Goal: Task Accomplishment & Management: Use online tool/utility

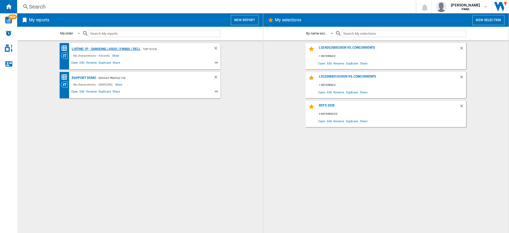
click at [119, 48] on div "LISTING 1P - SAMSUNG / ASUS / IIYAMA / DELL" at bounding box center [105, 49] width 70 height 7
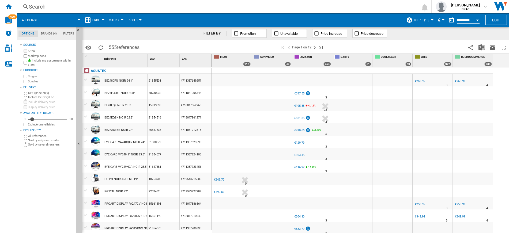
click at [97, 21] on span "Price" at bounding box center [96, 19] width 8 height 3
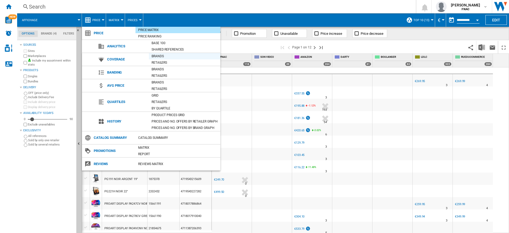
click at [155, 56] on div "Brands" at bounding box center [184, 56] width 71 height 5
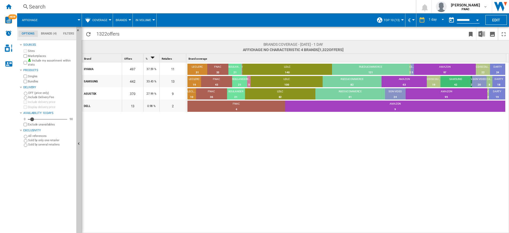
click at [126, 21] on span "Brands" at bounding box center [122, 19] width 12 height 3
click at [124, 48] on span "Retailers" at bounding box center [125, 46] width 16 height 5
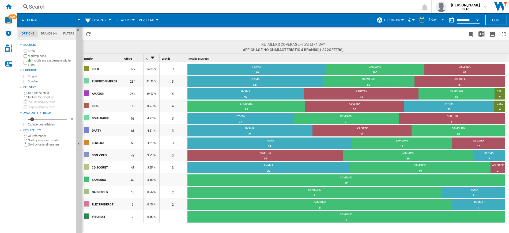
click at [126, 17] on button "Retailers" at bounding box center [125, 19] width 18 height 13
click at [128, 36] on button "Brands" at bounding box center [126, 33] width 26 height 13
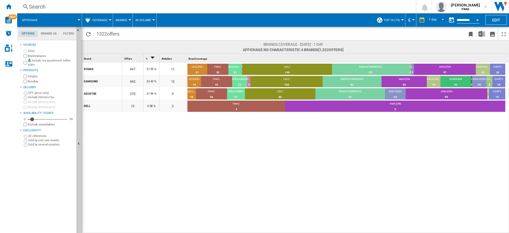
click at [126, 23] on button "Brands" at bounding box center [123, 19] width 14 height 13
click at [124, 34] on span "Brands" at bounding box center [123, 33] width 13 height 5
click at [123, 17] on button "Brands" at bounding box center [123, 19] width 14 height 13
click at [120, 48] on button "Retailers" at bounding box center [126, 46] width 26 height 13
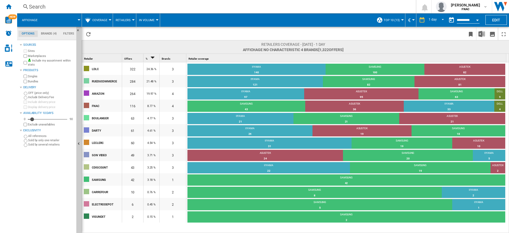
click at [103, 12] on div "{{::getI18NText('COSMETIC.REPORT.PLACEHOLDER.SEARCH').replace('[TEXT]', '')}} S…" at bounding box center [263, 6] width 492 height 13
click at [101, 18] on button "Coverage" at bounding box center [101, 19] width 18 height 13
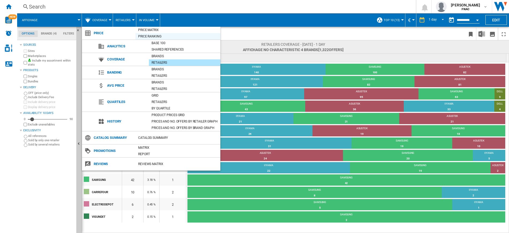
click at [150, 38] on div "Price Ranking" at bounding box center [177, 36] width 85 height 5
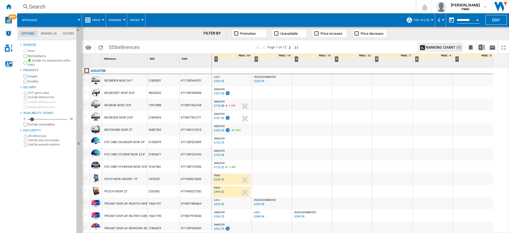
click at [277, 83] on div "RUEDUCOMMERCE : FR RUEDUCOMMERCE -1.0 % €269.99 % N/A RUEDUCOMMERCE : FR RUEDUC…" at bounding box center [272, 81] width 38 height 12
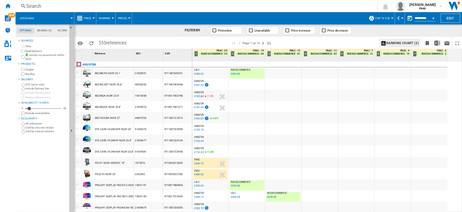
scroll to position [67, 0]
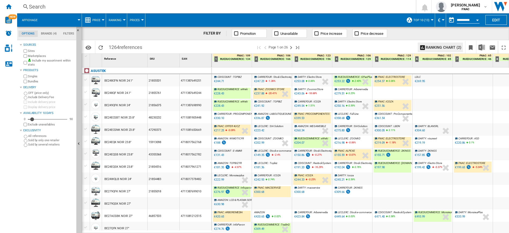
click at [239, 92] on div "RUEDUCOMMERCE : eWeki -4.0 % €228.43 % N/A RUEDUCOMMERCE : eWeki" at bounding box center [232, 94] width 38 height 12
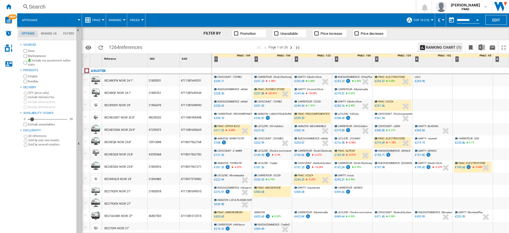
click at [262, 97] on div "0.0 % €237.88 -20.41 % N/A" at bounding box center [261, 94] width 16 height 6
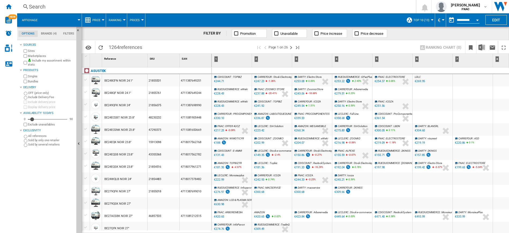
click at [236, 103] on div "RUEDUCOMMERCE : eWeki -9.2 % €228.43 % N/A RUEDUCOMMERCE : eWeki" at bounding box center [232, 106] width 38 height 12
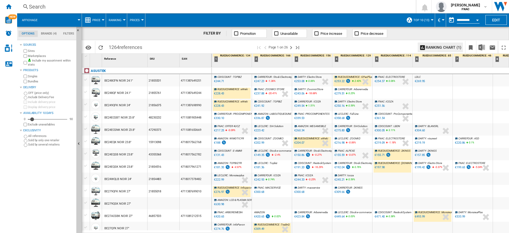
click at [231, 97] on div "RUEDUCOMMERCE : eWeki -4.0 % €228.43 % N/A RUEDUCOMMERCE : eWeki" at bounding box center [232, 94] width 38 height 12
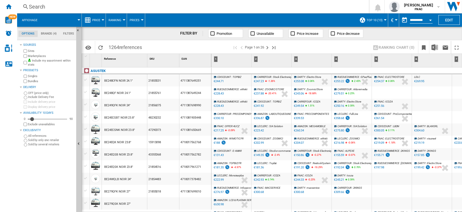
click at [357, 84] on icon "2.43 %" at bounding box center [355, 82] width 3 height 6
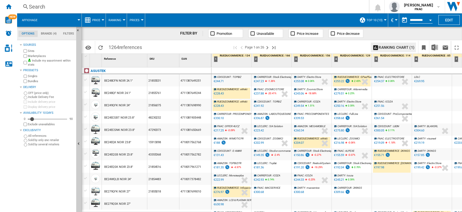
click at [238, 83] on div "CDISCOUNT : TOPBIZ -3.8 % €244.71 % N/A CDISCOUNT : TOPBIZ" at bounding box center [232, 81] width 38 height 12
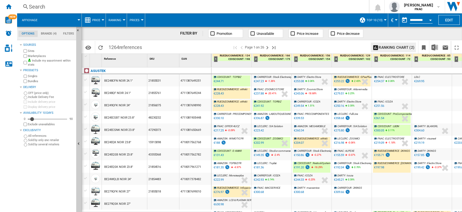
click at [239, 79] on div "CDISCOUNT : TOPBIZ -3.8 % €244.71 % N/A CDISCOUNT : TOPBIZ" at bounding box center [232, 81] width 38 height 12
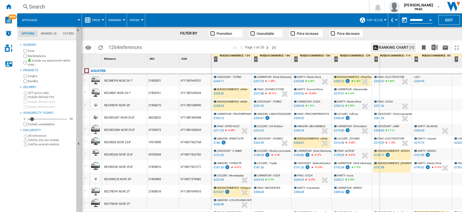
drag, startPoint x: 371, startPoint y: 58, endPoint x: 389, endPoint y: 58, distance: 17.4
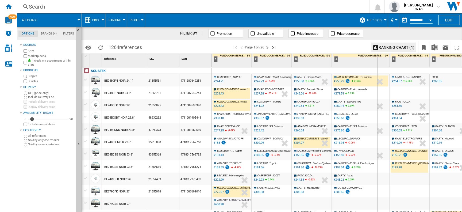
drag, startPoint x: 389, startPoint y: 58, endPoint x: 377, endPoint y: 58, distance: 11.2
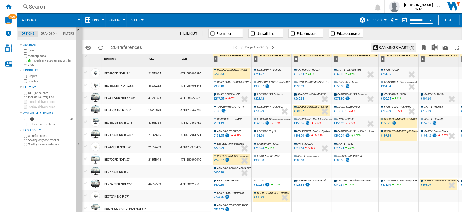
click at [231, 110] on div "%" at bounding box center [230, 111] width 3 height 6
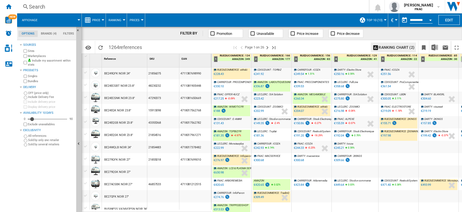
click at [231, 110] on div "%" at bounding box center [230, 111] width 3 height 6
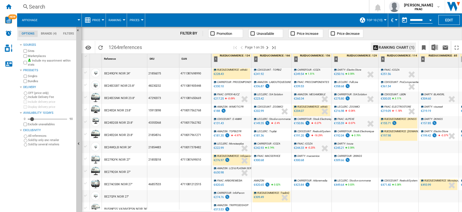
click at [230, 112] on div "%" at bounding box center [230, 111] width 3 height 6
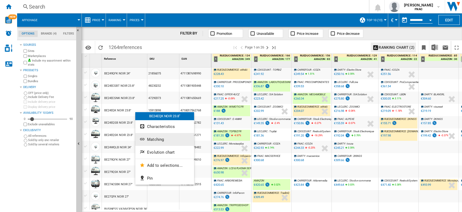
click at [155, 137] on span "Matching" at bounding box center [155, 139] width 17 height 5
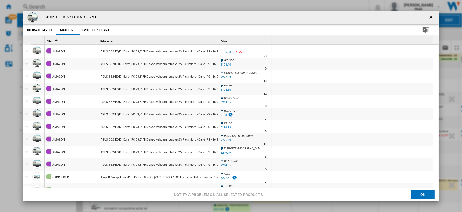
click at [226, 40] on span "Price" at bounding box center [224, 41] width 6 height 3
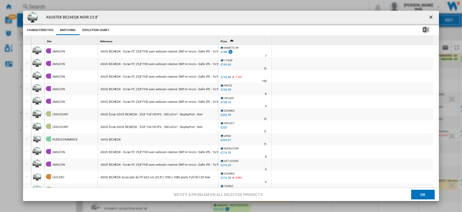
click at [226, 40] on span "Price" at bounding box center [224, 41] width 6 height 3
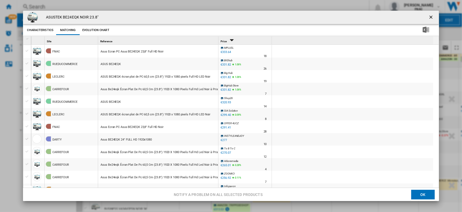
click at [226, 40] on span "Price" at bounding box center [224, 41] width 6 height 3
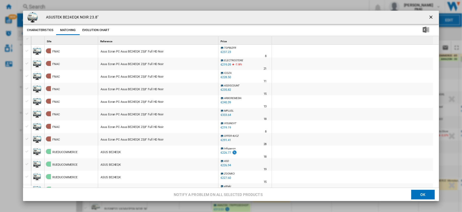
click at [228, 39] on div "Price 1" at bounding box center [246, 40] width 52 height 8
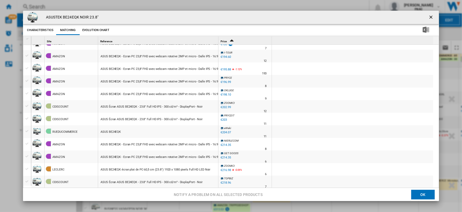
scroll to position [11, 0]
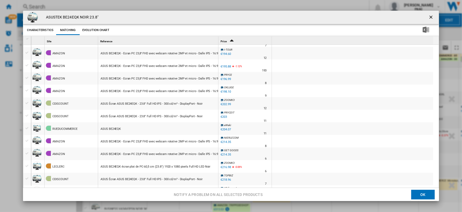
click at [227, 130] on div "€204.07" at bounding box center [226, 129] width 10 height 3
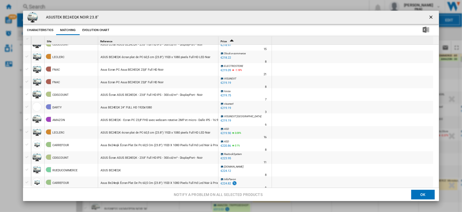
scroll to position [255, 0]
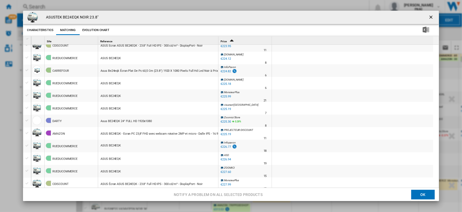
click at [51, 37] on div "Site 1" at bounding box center [72, 40] width 52 height 8
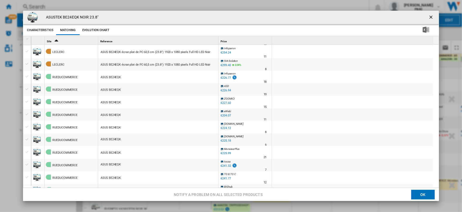
click at [429, 16] on ng-md-icon "getI18NText('BUTTONS.CLOSE_DIALOG')" at bounding box center [432, 17] width 6 height 6
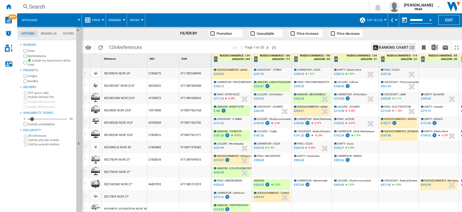
click at [237, 109] on div "AMAZON : WIMOTIC FR -14.2 % €188 % N/A AMAZON : WIMOTIC FR" at bounding box center [232, 111] width 38 height 12
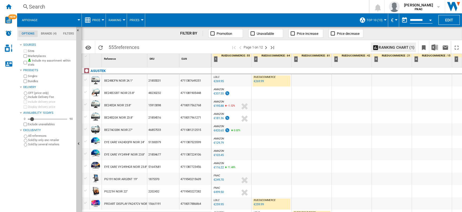
click at [113, 18] on button "Ranking" at bounding box center [117, 19] width 16 height 13
click at [112, 48] on button "Ranking" at bounding box center [119, 46] width 26 height 13
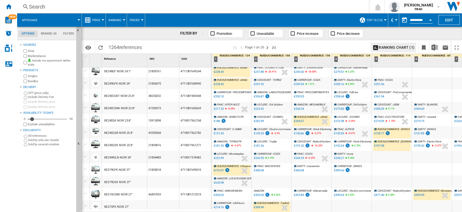
click at [243, 145] on div "AMAZON : TOPBIZ FR -9.2 % €181.35 -4.97 % N/A AMAZON : TOPBIZ FR" at bounding box center [232, 146] width 38 height 12
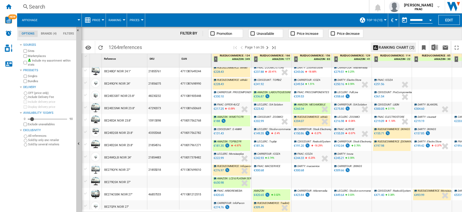
click at [232, 185] on div "AMAZON : LCD & PLASMA SERVICE GMBH -1.0 % €630.98 % N/A AMAZON : LCD & PLASMA S…" at bounding box center [232, 183] width 38 height 12
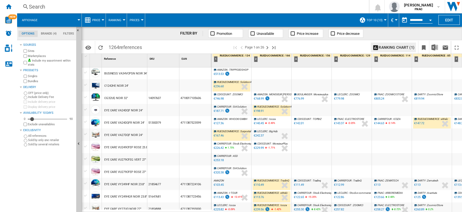
click at [97, 21] on span "Price" at bounding box center [96, 19] width 8 height 3
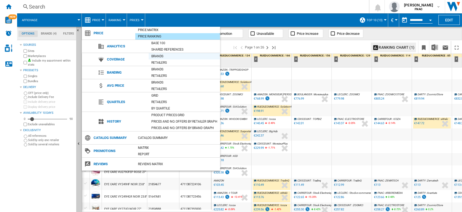
click at [158, 55] on div "Brands" at bounding box center [184, 56] width 71 height 5
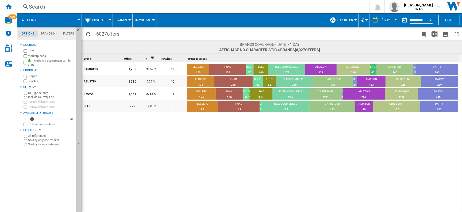
click at [122, 18] on span "Brands" at bounding box center [122, 19] width 12 height 3
click at [129, 44] on span "Retailers" at bounding box center [125, 46] width 16 height 5
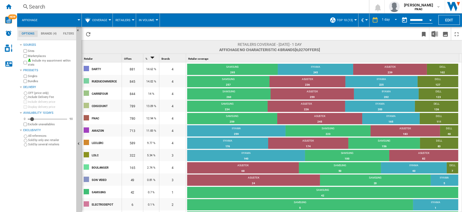
click at [105, 24] on button "Coverage" at bounding box center [101, 19] width 18 height 13
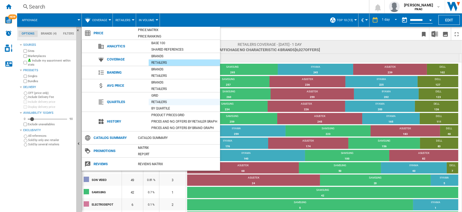
click at [156, 101] on div "Retailers" at bounding box center [184, 101] width 71 height 5
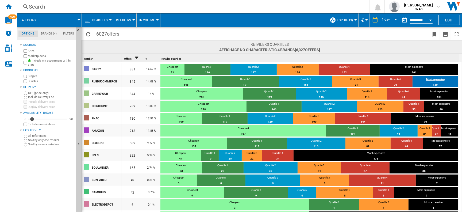
click at [435, 83] on div "130" at bounding box center [436, 84] width 46 height 5
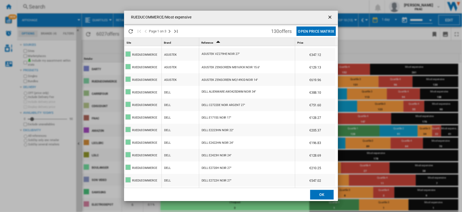
scroll to position [238, 0]
click at [315, 29] on button "Open Price Matrix" at bounding box center [316, 30] width 39 height 9
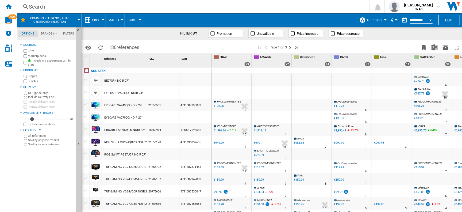
click at [115, 18] on button "Matrix" at bounding box center [115, 19] width 13 height 13
click at [119, 45] on span "Ranking" at bounding box center [117, 46] width 14 height 5
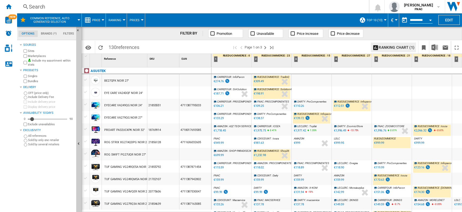
click at [271, 94] on div "RUEDUCOMMERCE : Solution 4YOU -1.0 % €198.91 % N/A RUEDUCOMMERCE : Solution 4YOU" at bounding box center [272, 94] width 38 height 12
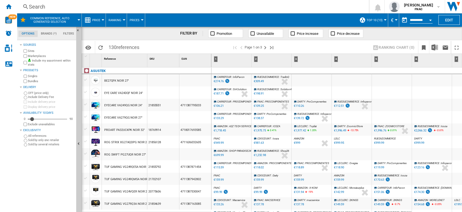
click at [272, 82] on div "RUEDUCOMMERCE : TradinQ -1.0 % €309.49 % N/A RUEDUCOMMERCE : TradinQ" at bounding box center [272, 81] width 38 height 12
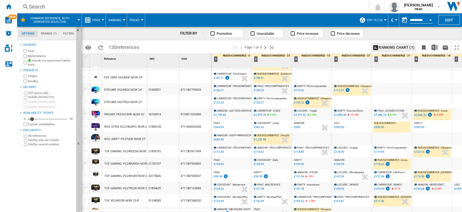
scroll to position [20, 0]
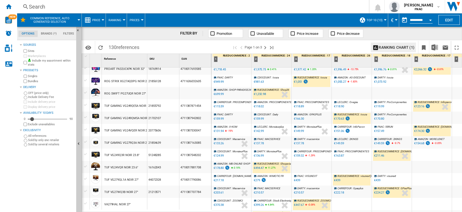
scroll to position [66, 0]
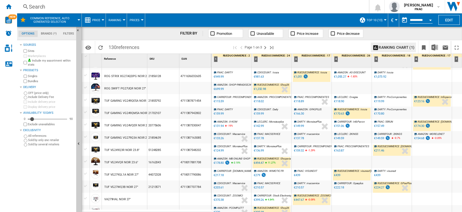
click at [276, 92] on div "RUEDUCOMMERCE : Shop26 -1.0 % €1,232.98 % N/A RUEDUCOMMERCE : Shop26" at bounding box center [272, 89] width 38 height 12
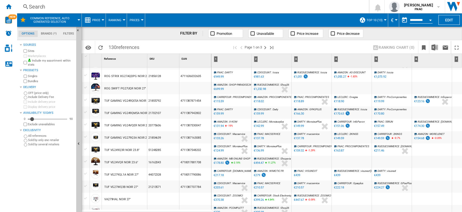
click at [245, 92] on div "AMAZON : SHOP-PARADISE24 -1.0 % €699.99 % N/A AMAZON : SHOP-PARADISE24" at bounding box center [232, 89] width 38 height 12
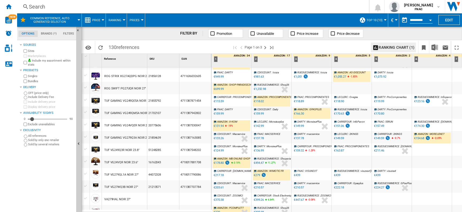
click at [364, 77] on div "AMAZON : AS-DISCOUNT +11.1 % €1,055.27 -1.83 % N/A AMAZON : AS-DISCOUNT" at bounding box center [352, 77] width 38 height 12
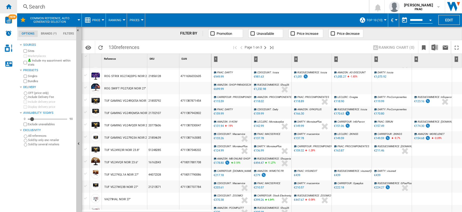
click at [7, 5] on ng-md-icon "Home" at bounding box center [8, 6] width 6 height 6
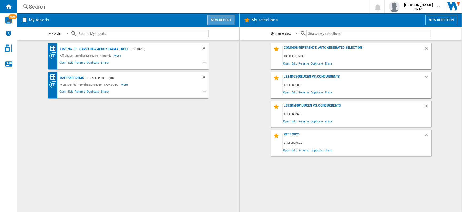
click at [219, 19] on button "New report" at bounding box center [222, 20] width 28 height 10
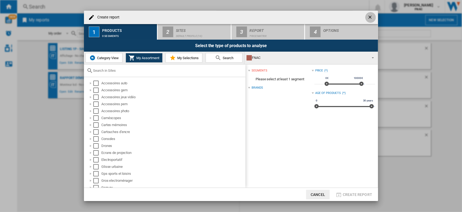
click at [373, 16] on ng-md-icon "getI18NText('BUTTONS.CLOSE_DIALOG')" at bounding box center [371, 17] width 6 height 6
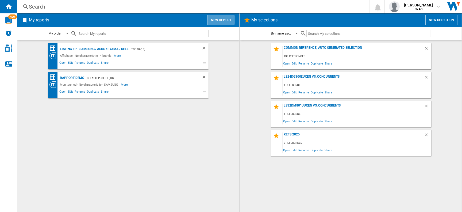
click at [216, 18] on button "New report" at bounding box center [222, 20] width 28 height 10
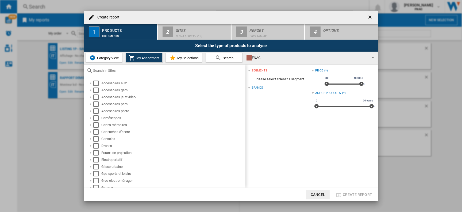
click at [105, 58] on span "Category View" at bounding box center [107, 58] width 23 height 4
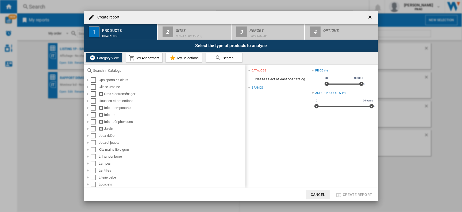
scroll to position [96, 0]
click at [89, 112] on div "Create report ..." at bounding box center [87, 111] width 5 height 5
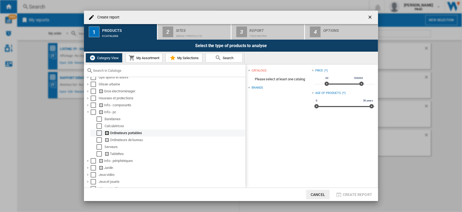
click at [98, 133] on div "Select" at bounding box center [99, 132] width 5 height 5
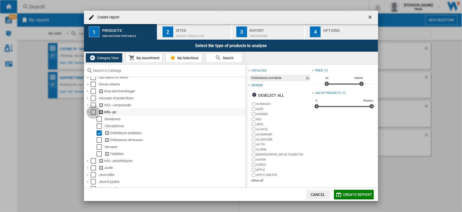
click at [93, 111] on div "Select" at bounding box center [93, 111] width 5 height 5
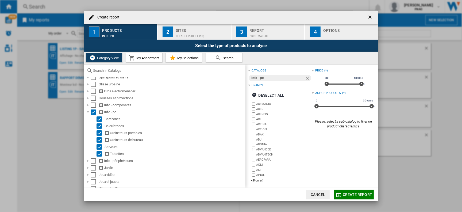
click at [195, 31] on div "Sites" at bounding box center [202, 29] width 53 height 6
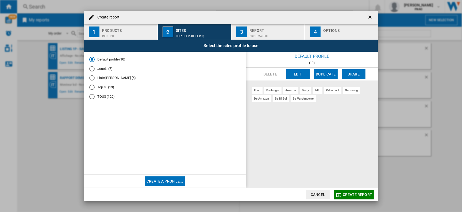
click at [133, 30] on div "Products" at bounding box center [128, 29] width 53 height 6
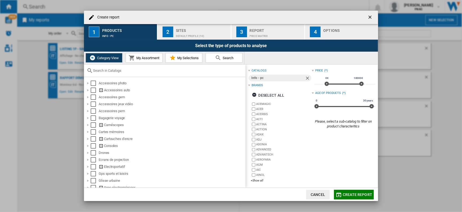
click at [180, 32] on div "Default profile (10)" at bounding box center [202, 35] width 53 height 6
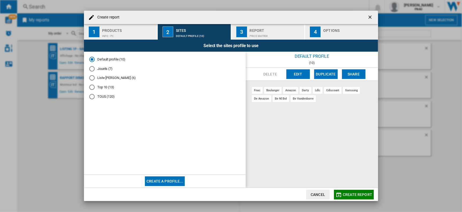
click at [296, 75] on button "Edit" at bounding box center [299, 74] width 24 height 10
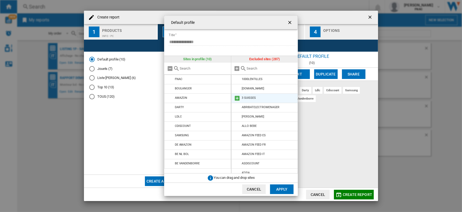
click at [238, 98] on md-icon at bounding box center [237, 98] width 6 height 6
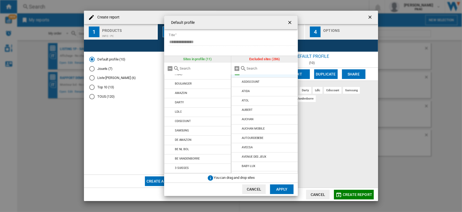
scroll to position [0, 0]
click at [282, 189] on button "Apply" at bounding box center [282, 189] width 24 height 10
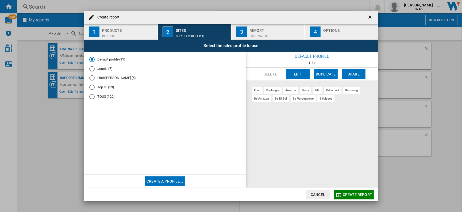
click at [256, 35] on div "Price Matrix" at bounding box center [276, 35] width 53 height 6
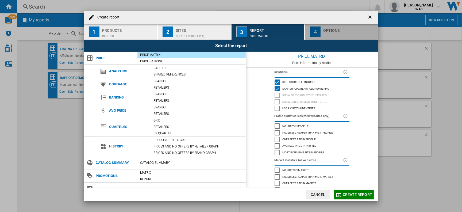
click at [324, 31] on div "Options" at bounding box center [350, 29] width 53 height 6
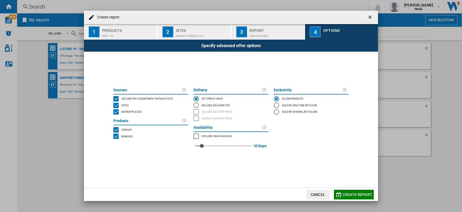
click at [200, 105] on md-radio-button "Include Delivery Fee" at bounding box center [231, 105] width 75 height 6
click at [196, 98] on div "OFF (price only)" at bounding box center [196, 98] width 5 height 5
click at [357, 191] on button "Create report" at bounding box center [354, 195] width 40 height 10
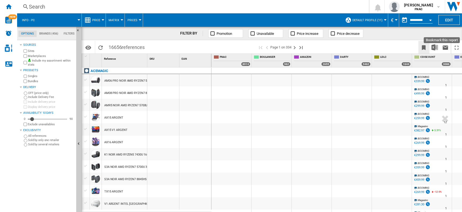
click at [423, 47] on ng-md-icon "Bookmark this report" at bounding box center [424, 47] width 6 height 6
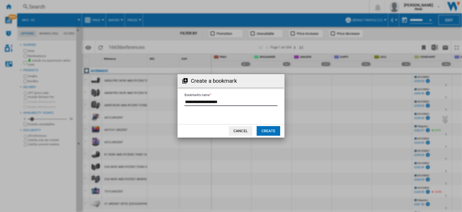
click at [225, 101] on input "Bookmark's name" at bounding box center [231, 102] width 93 height 8
type input "**********"
click at [269, 134] on button "Create" at bounding box center [269, 131] width 24 height 10
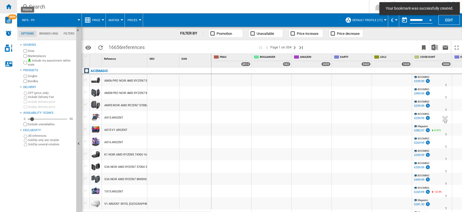
click at [6, 8] on ng-md-icon "Home" at bounding box center [8, 6] width 6 height 6
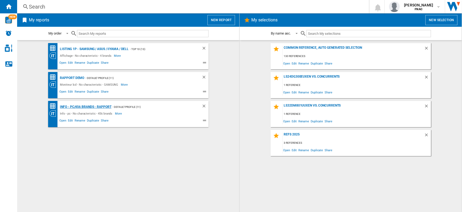
click at [73, 106] on div "Info - pc/456 brands - rapport" at bounding box center [85, 107] width 53 height 7
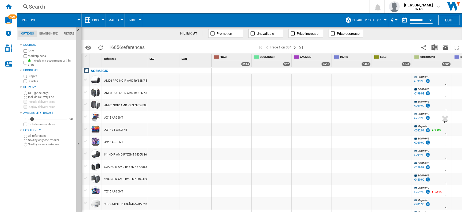
click at [112, 18] on button "Matrix" at bounding box center [115, 19] width 13 height 13
click at [115, 47] on span "Ranking" at bounding box center [117, 46] width 14 height 5
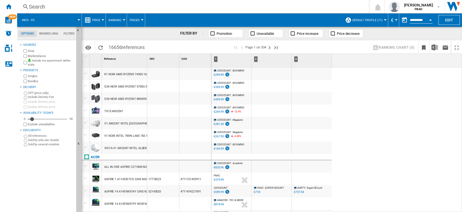
scroll to position [126, 0]
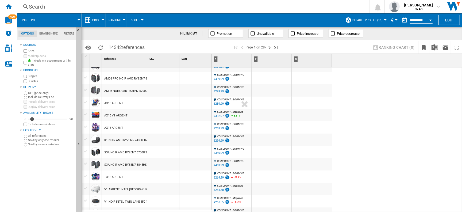
scroll to position [41, 0]
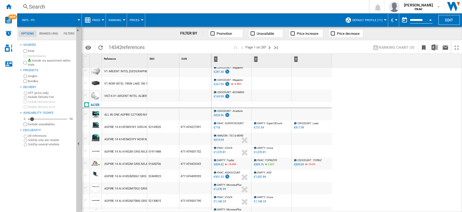
click at [98, 21] on span "Price" at bounding box center [96, 19] width 8 height 3
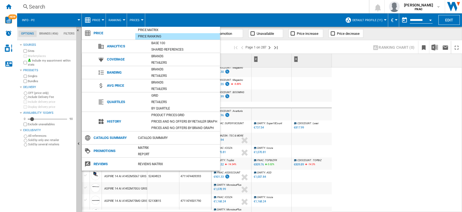
click at [98, 20] on md-backdrop at bounding box center [231, 106] width 462 height 212
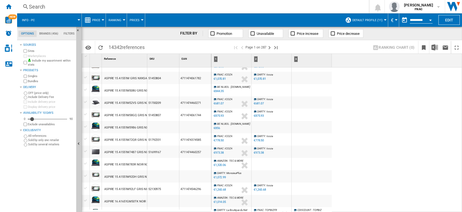
scroll to position [290, 0]
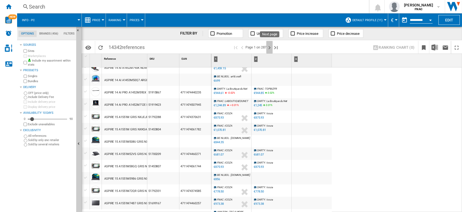
click at [272, 45] on ng-md-icon "Next page" at bounding box center [270, 47] width 6 height 6
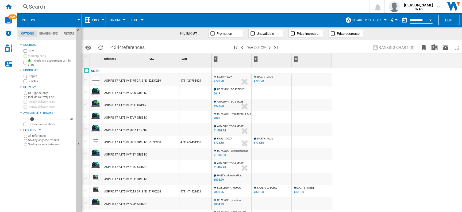
drag, startPoint x: 110, startPoint y: 46, endPoint x: 153, endPoint y: 46, distance: 43.1
click at [153, 46] on div "Identifiers SKU - Stock Keeping Unit EAN - European Article Numbering Show SKU'…" at bounding box center [272, 46] width 381 height 13
click at [115, 31] on div "FILTER BY Promotion Unavailable Price increase Price decrease" at bounding box center [272, 33] width 381 height 13
click at [92, 20] on span "Price" at bounding box center [96, 19] width 8 height 3
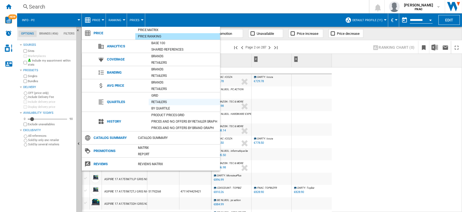
click at [158, 102] on div "Retailers" at bounding box center [184, 101] width 71 height 5
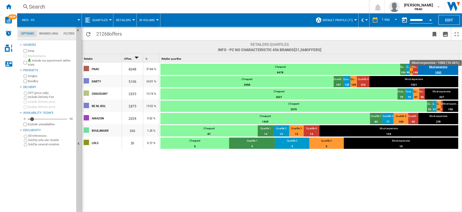
click at [439, 66] on div "Most expensive" at bounding box center [439, 67] width 40 height 5
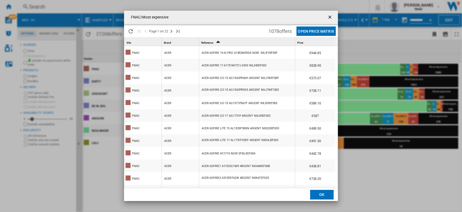
click at [312, 31] on button "Open Price Matrix" at bounding box center [316, 30] width 39 height 9
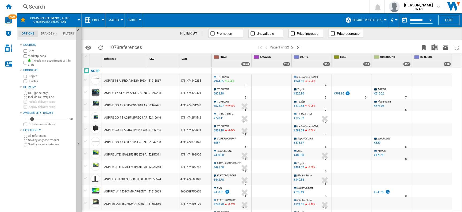
click at [113, 17] on button "Matrix" at bounding box center [115, 19] width 13 height 13
click at [116, 45] on span "Ranking" at bounding box center [117, 46] width 14 height 5
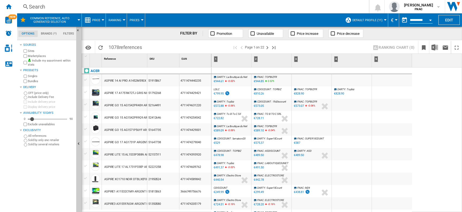
click at [283, 80] on div "FNAC : TOPBIZFR 0.0 % €944.85 0.02 % N/A FNAC : TOPBIZFR" at bounding box center [272, 81] width 38 height 12
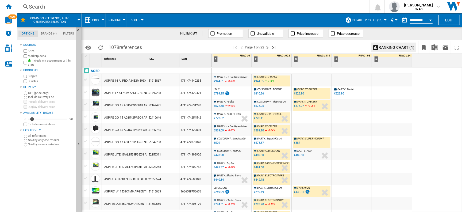
click at [368, 95] on div "[PERSON_NAME] : Topbiz 0.0 % €828.90 % N/A [PERSON_NAME] : [GEOGRAPHIC_DATA]" at bounding box center [352, 94] width 38 height 12
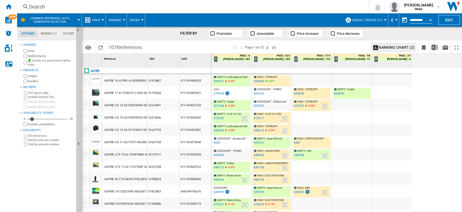
click at [365, 95] on div "[PERSON_NAME] : Topbiz 0.0 % €828.90 % N/A [PERSON_NAME] : [GEOGRAPHIC_DATA]" at bounding box center [352, 94] width 38 height 12
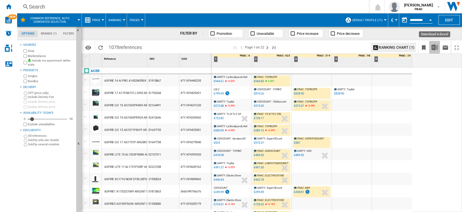
click at [436, 47] on img "Download in Excel" at bounding box center [435, 47] width 6 height 6
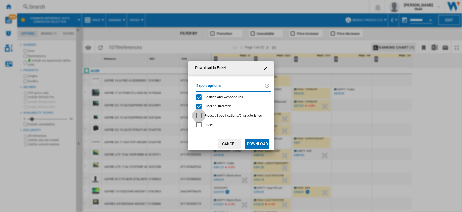
click at [200, 116] on div at bounding box center [198, 115] width 5 height 5
click at [199, 125] on div "Prices" at bounding box center [198, 124] width 5 height 5
click at [249, 144] on button "Download" at bounding box center [258, 144] width 24 height 10
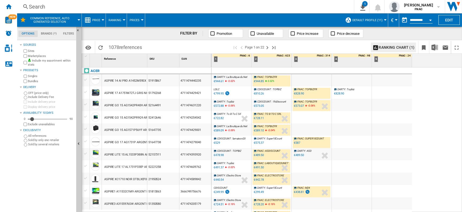
click at [93, 18] on button "Price" at bounding box center [97, 19] width 11 height 13
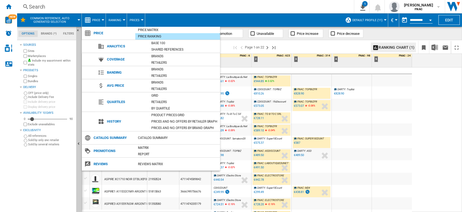
click at [72, 4] on md-backdrop at bounding box center [231, 106] width 462 height 212
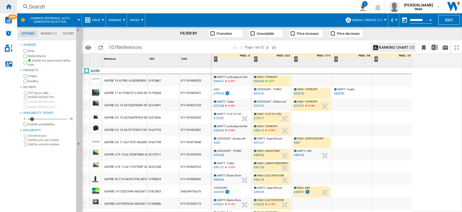
click at [3, 4] on div "Home" at bounding box center [8, 6] width 17 height 13
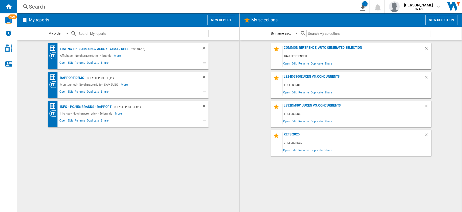
click at [226, 23] on button "New report" at bounding box center [222, 20] width 28 height 10
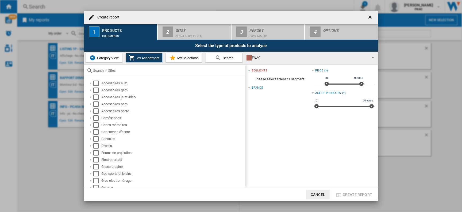
click at [111, 58] on span "Category View" at bounding box center [107, 58] width 23 height 4
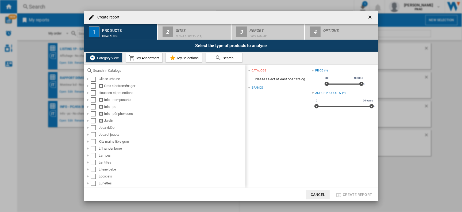
scroll to position [211, 0]
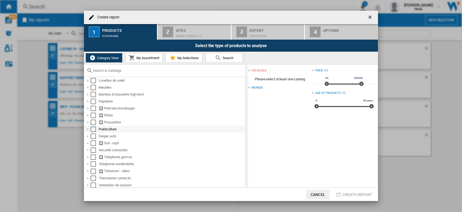
click at [87, 128] on div "Create report ..." at bounding box center [87, 129] width 5 height 5
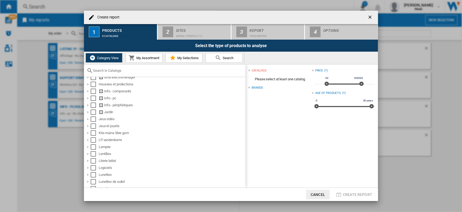
scroll to position [0, 0]
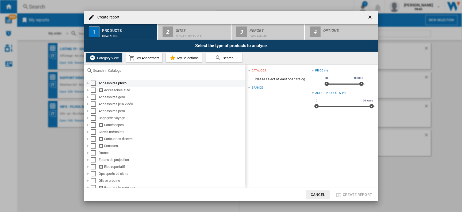
click at [88, 83] on div "Create report ..." at bounding box center [87, 83] width 5 height 5
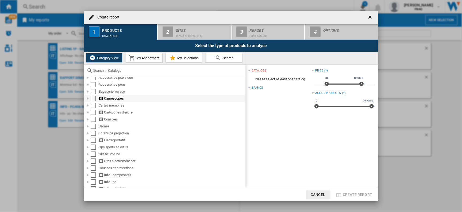
scroll to position [53, 0]
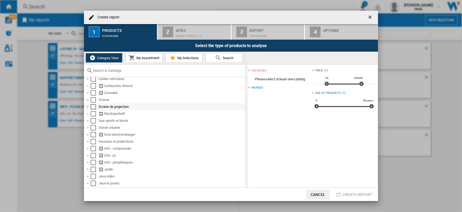
click at [87, 107] on div "Create report ..." at bounding box center [87, 106] width 5 height 5
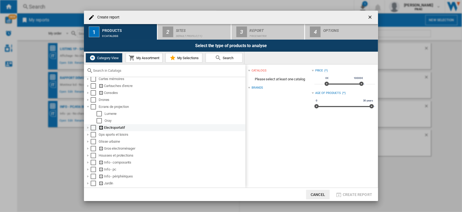
click at [88, 127] on div "Create report ..." at bounding box center [87, 127] width 5 height 5
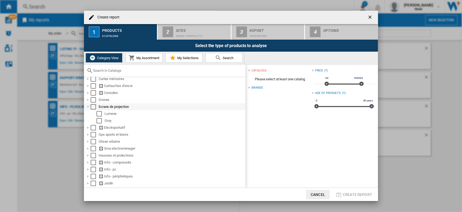
click at [88, 105] on div "Create report ..." at bounding box center [87, 106] width 5 height 5
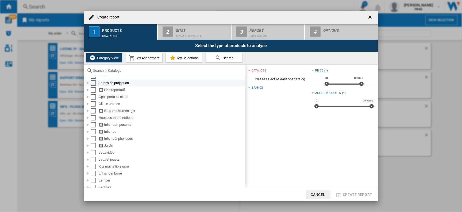
scroll to position [77, 0]
click at [89, 145] on div "Create report ..." at bounding box center [87, 144] width 5 height 5
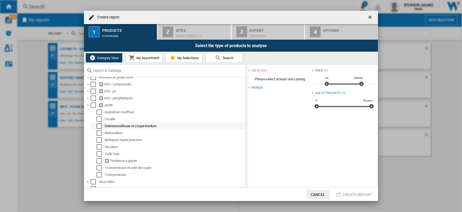
scroll to position [119, 0]
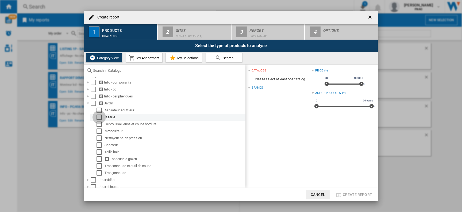
click at [99, 118] on div "Select" at bounding box center [99, 117] width 5 height 5
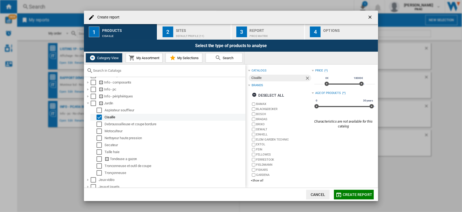
click at [98, 118] on div "Select" at bounding box center [99, 117] width 5 height 5
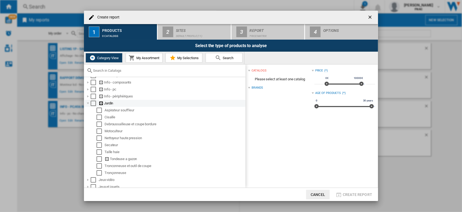
click at [87, 103] on div "Create report ..." at bounding box center [87, 103] width 5 height 5
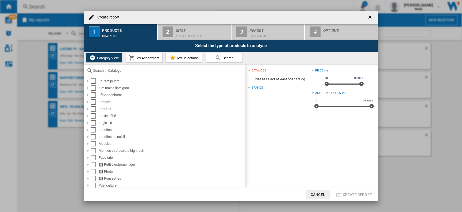
scroll to position [211, 0]
